Goal: Task Accomplishment & Management: Manage account settings

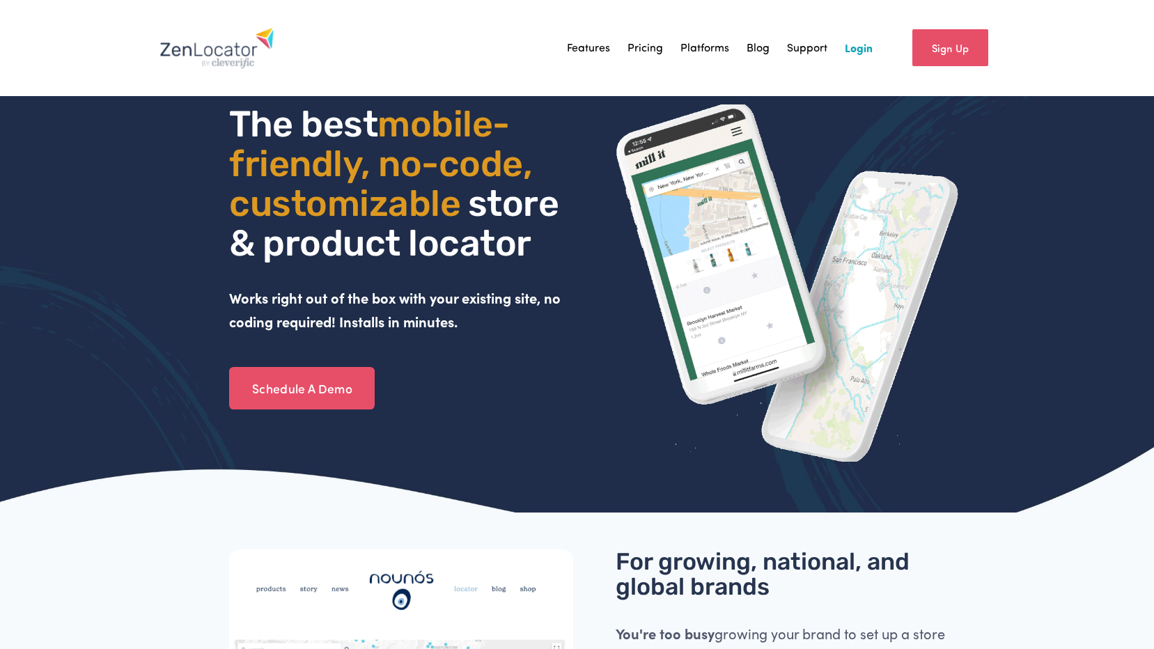
click at [871, 54] on div "Features Pricing Platforms Blog" at bounding box center [578, 48] width 836 height 50
click at [867, 52] on link "Login" at bounding box center [859, 48] width 28 height 21
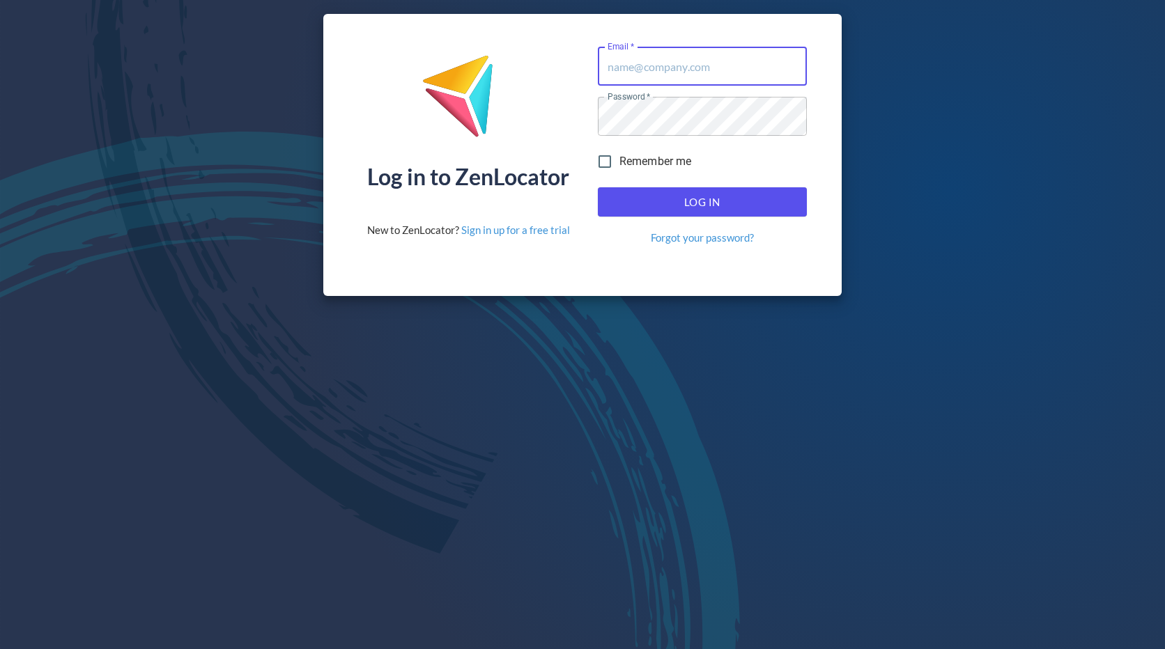
type input "[EMAIL_ADDRESS][DOMAIN_NAME]"
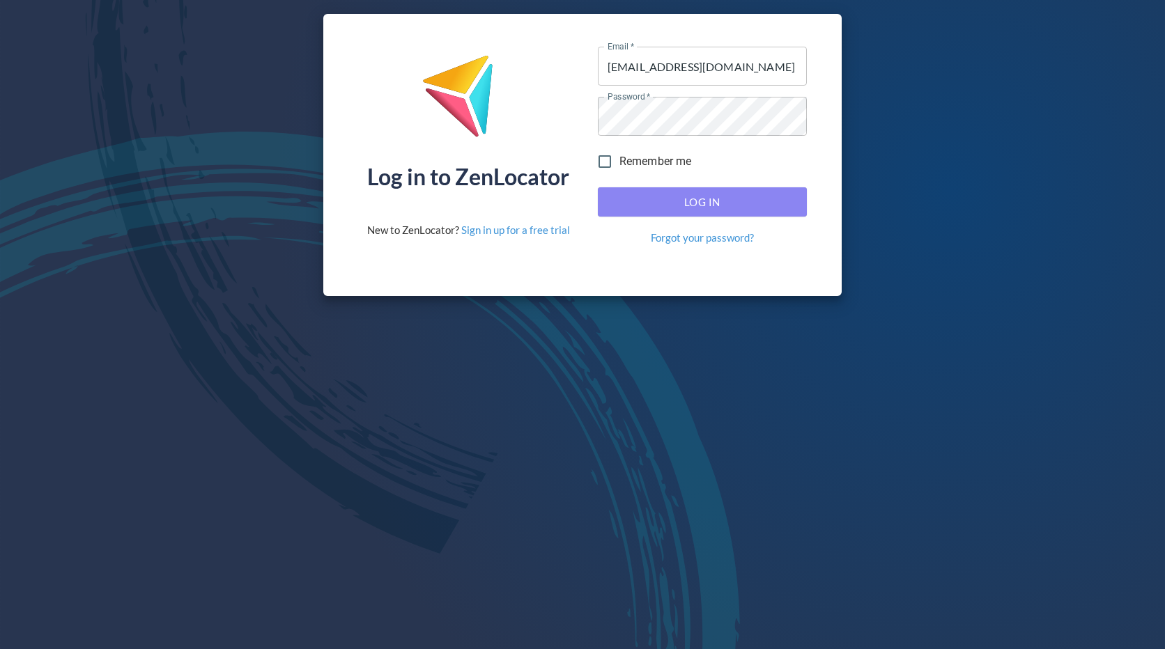
click at [674, 201] on span "Log In" at bounding box center [702, 202] width 178 height 18
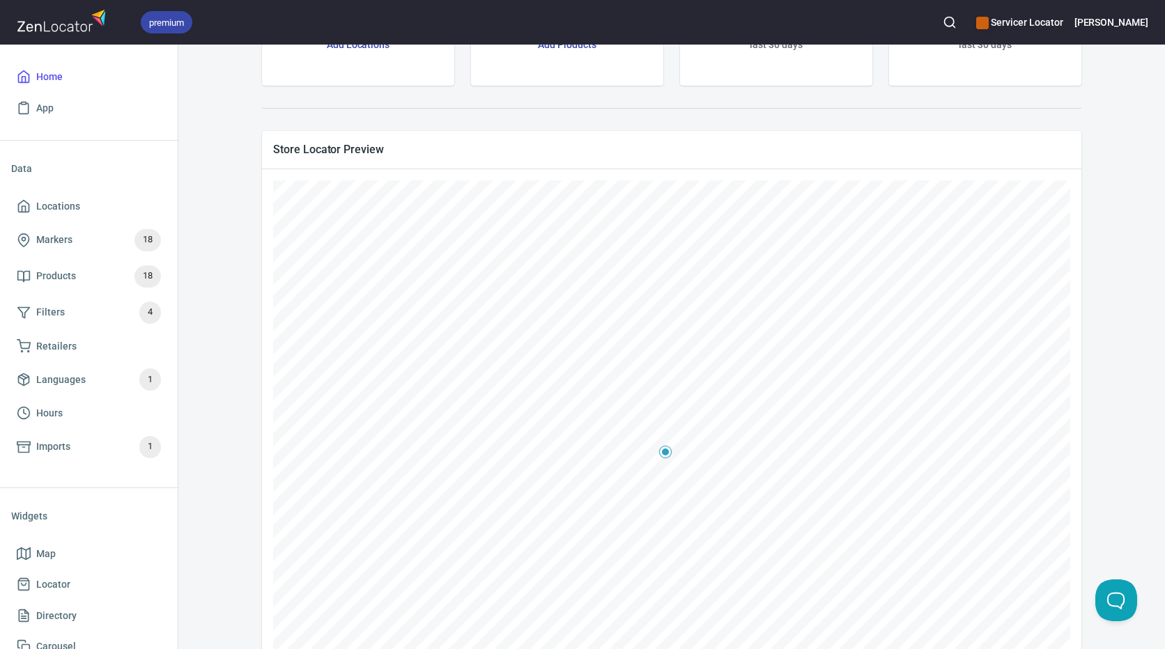
scroll to position [139, 0]
